Goal: Use online tool/utility

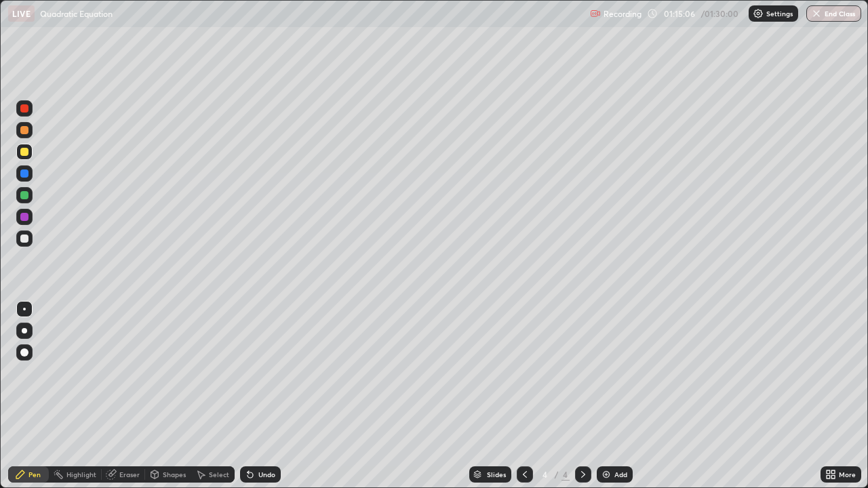
scroll to position [488, 868]
click at [29, 237] on div at bounding box center [24, 238] width 16 height 16
click at [127, 468] on div "Eraser" at bounding box center [123, 474] width 43 height 16
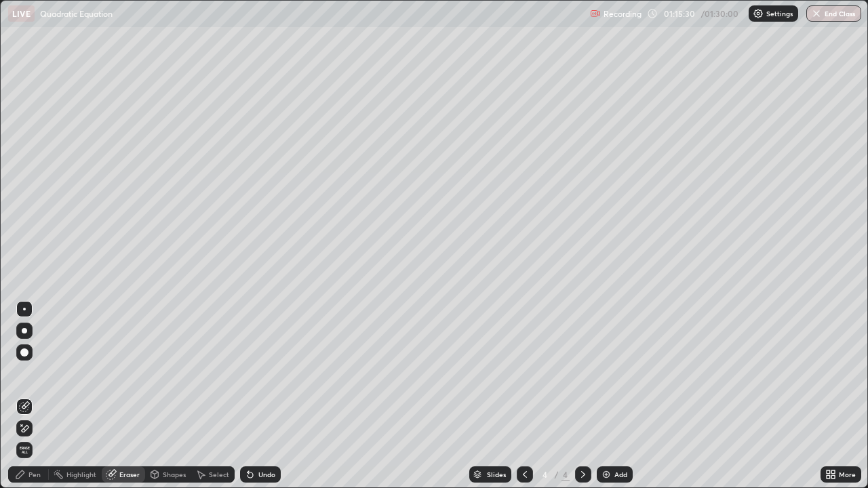
click at [27, 468] on div "Pen" at bounding box center [28, 474] width 41 height 16
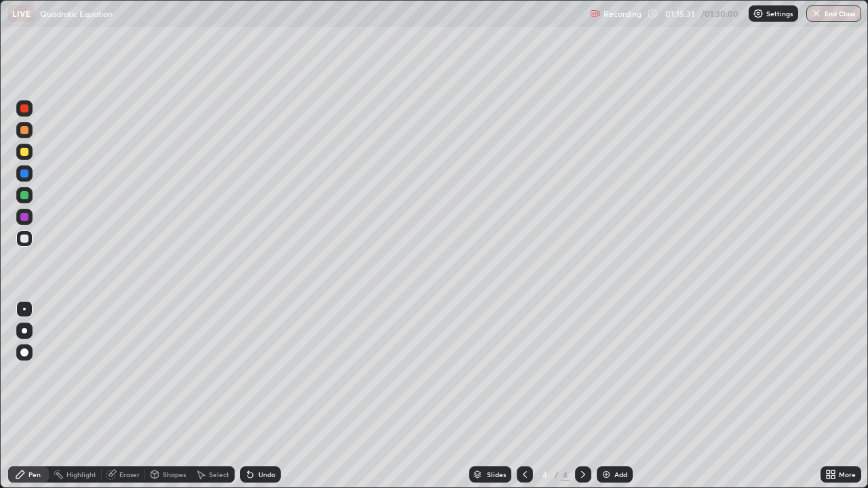
click at [28, 155] on div at bounding box center [24, 152] width 16 height 16
click at [25, 239] on div at bounding box center [24, 239] width 8 height 8
click at [264, 472] on div "Undo" at bounding box center [266, 474] width 17 height 7
click at [253, 470] on icon at bounding box center [250, 474] width 11 height 11
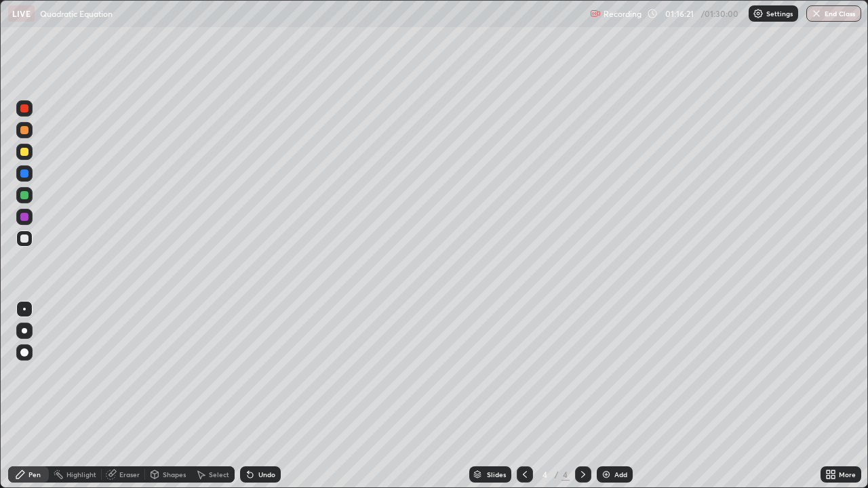
click at [124, 474] on div "Eraser" at bounding box center [129, 474] width 20 height 7
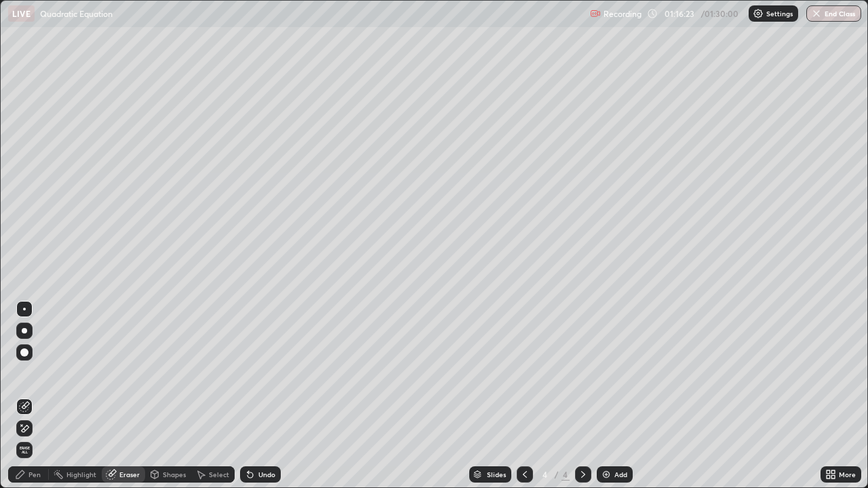
click at [34, 475] on div "Pen" at bounding box center [34, 474] width 12 height 7
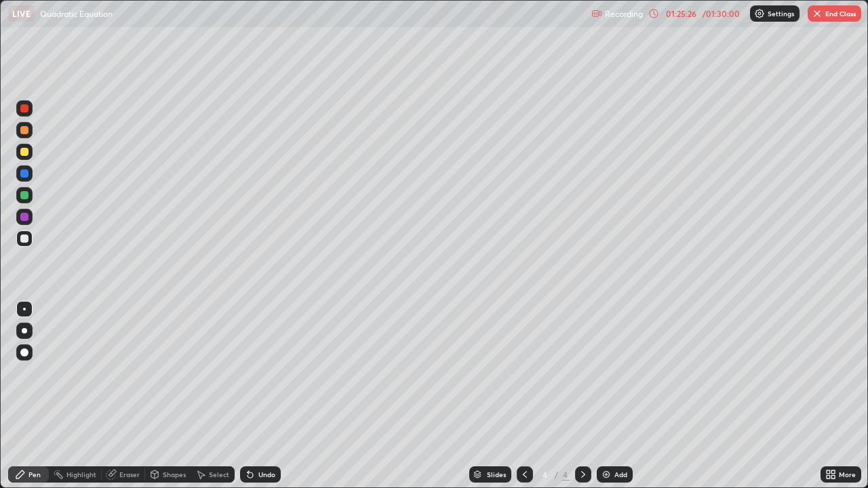
click at [836, 16] on button "End Class" at bounding box center [834, 13] width 54 height 16
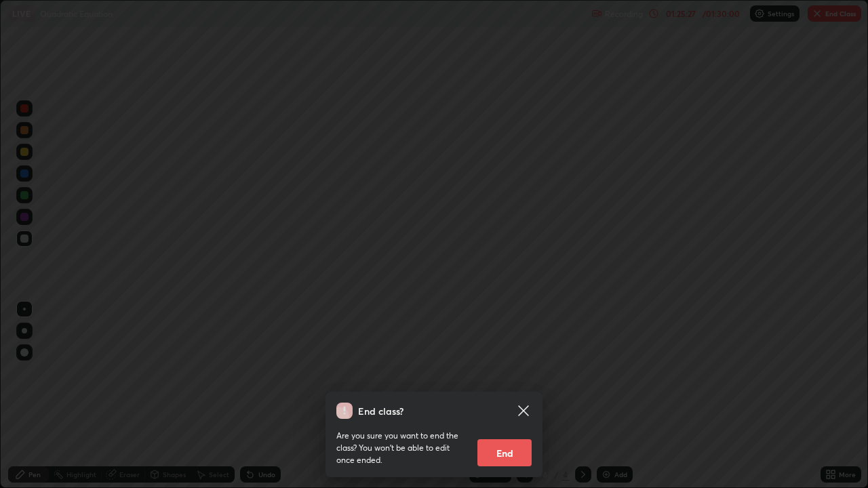
click at [514, 452] on button "End" at bounding box center [504, 452] width 54 height 27
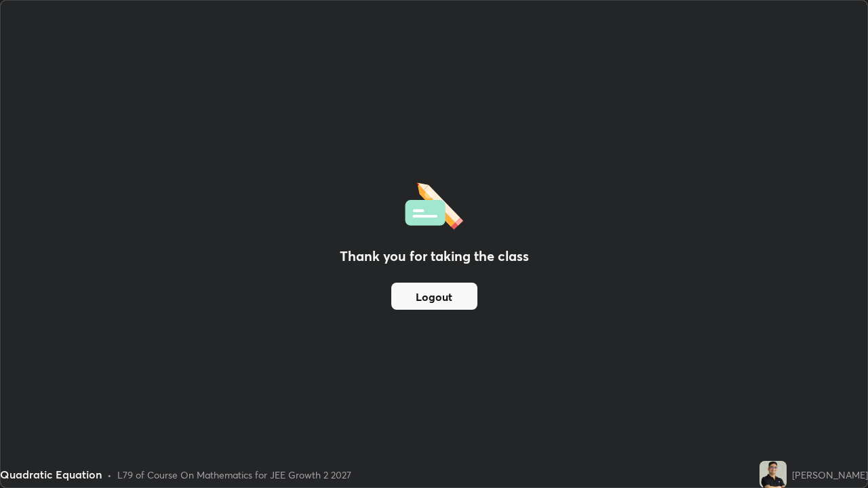
click at [442, 291] on button "Logout" at bounding box center [434, 296] width 86 height 27
click at [438, 294] on button "Logout" at bounding box center [434, 296] width 86 height 27
click at [437, 302] on button "Logout" at bounding box center [434, 296] width 86 height 27
